Goal: Navigation & Orientation: Find specific page/section

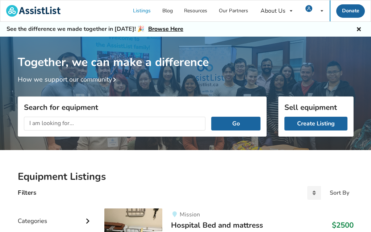
click at [140, 10] on link "Listings" at bounding box center [141, 10] width 29 height 21
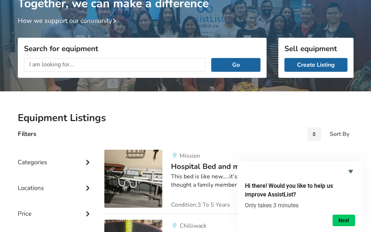
scroll to position [63, 0]
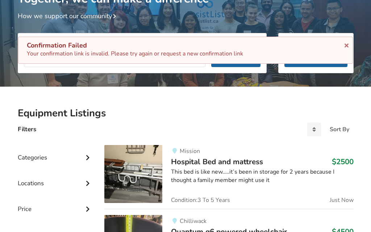
click at [347, 46] on icon at bounding box center [346, 44] width 7 height 6
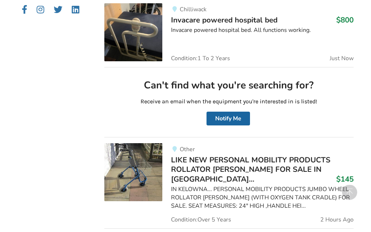
scroll to position [347, 0]
